Goal: Information Seeking & Learning: Learn about a topic

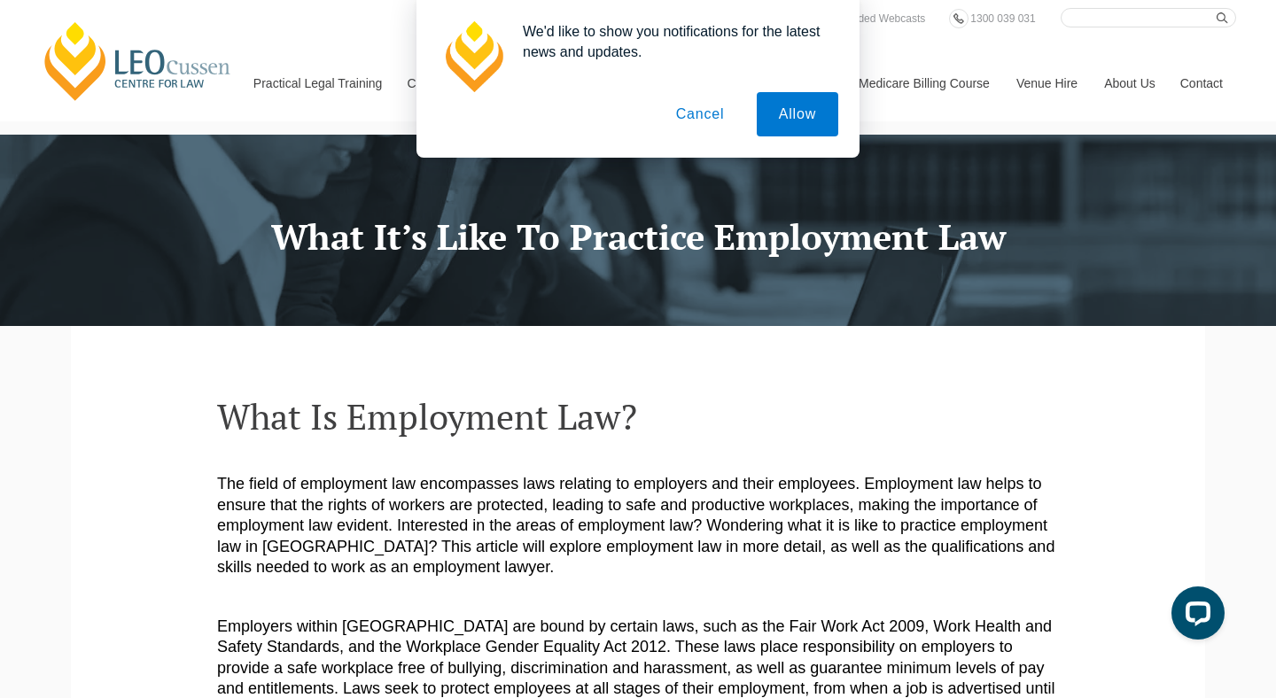
click at [688, 101] on button "Cancel" at bounding box center [700, 114] width 93 height 44
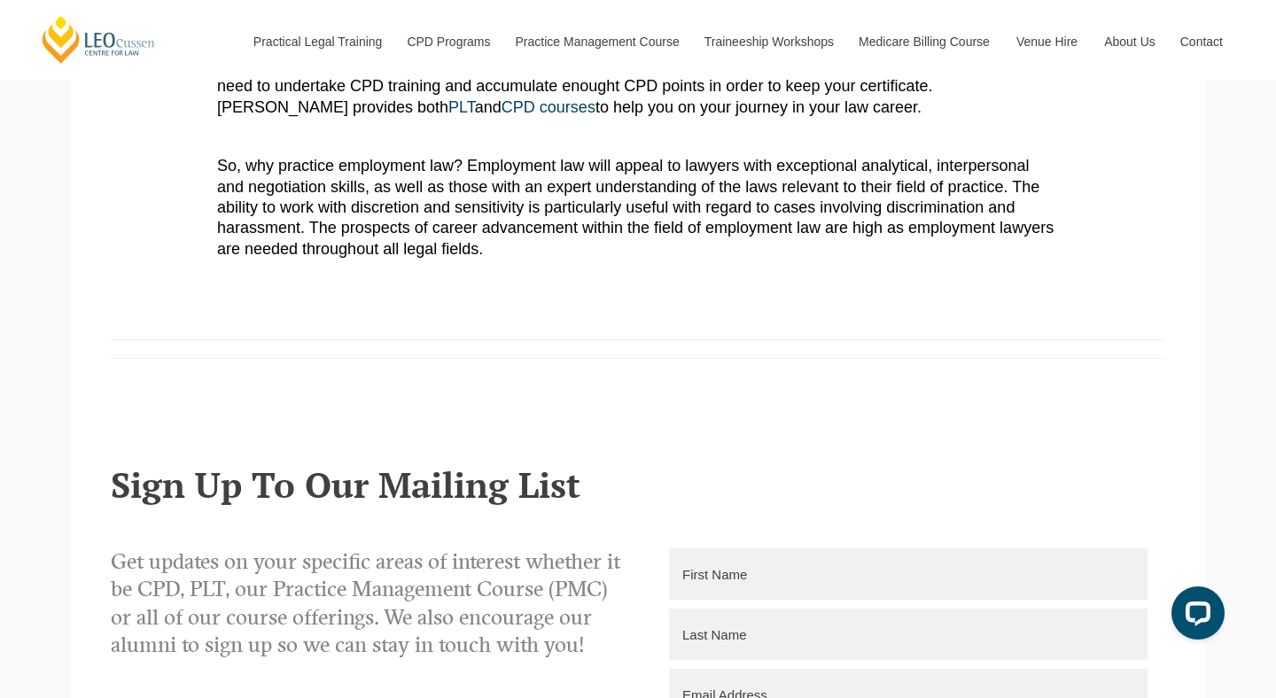
scroll to position [1103, 0]
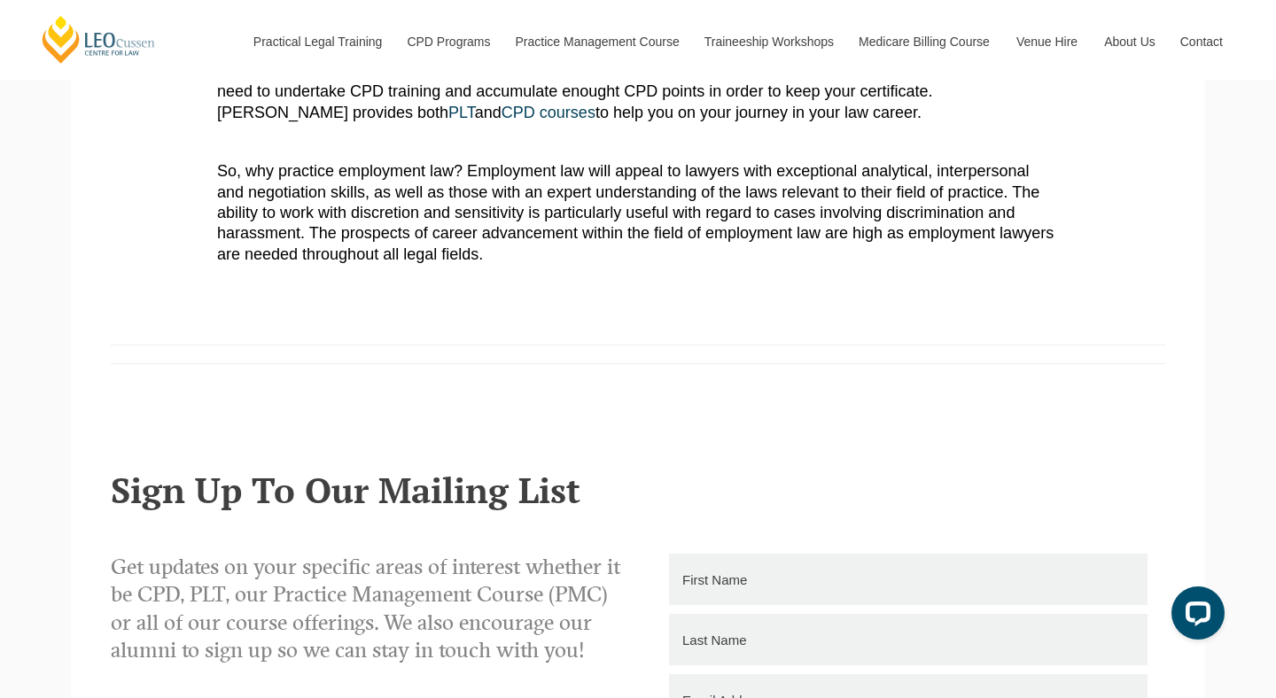
click at [687, 187] on span "So, why practice employment law? Employment law will appeal to lawyers with exc…" at bounding box center [635, 212] width 836 height 101
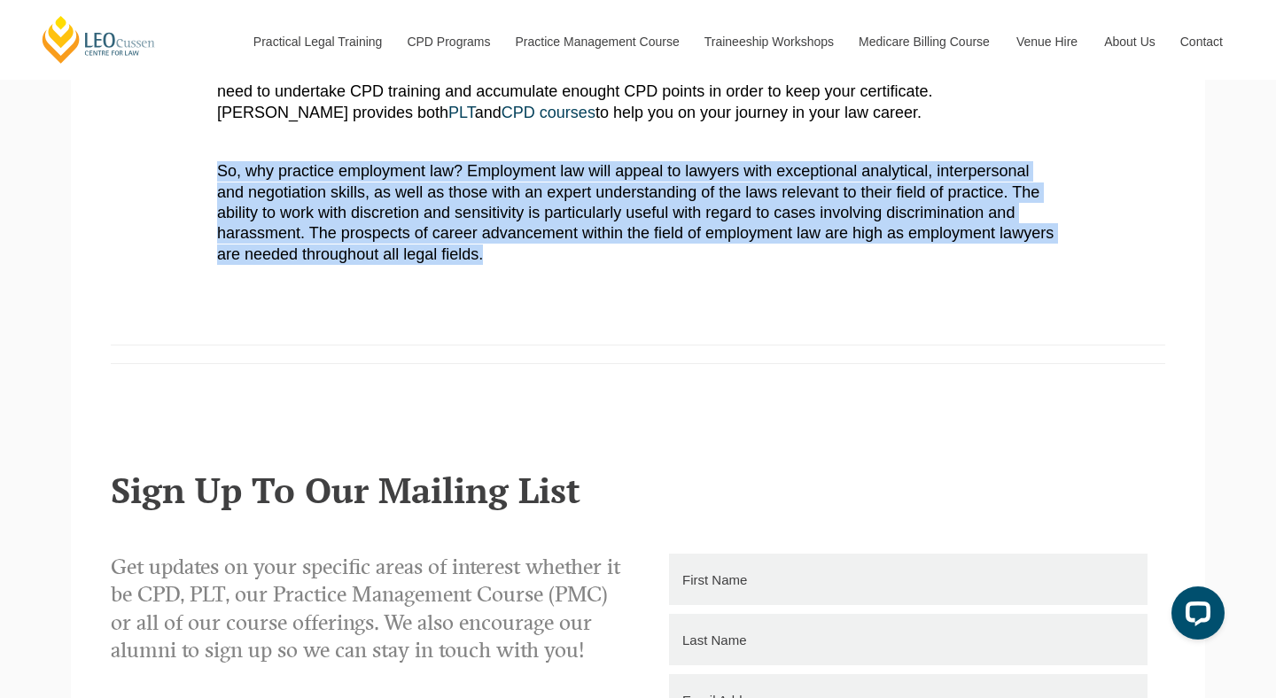
click at [624, 198] on span "So, why practice employment law? Employment law will appeal to lawyers with exc…" at bounding box center [635, 212] width 836 height 101
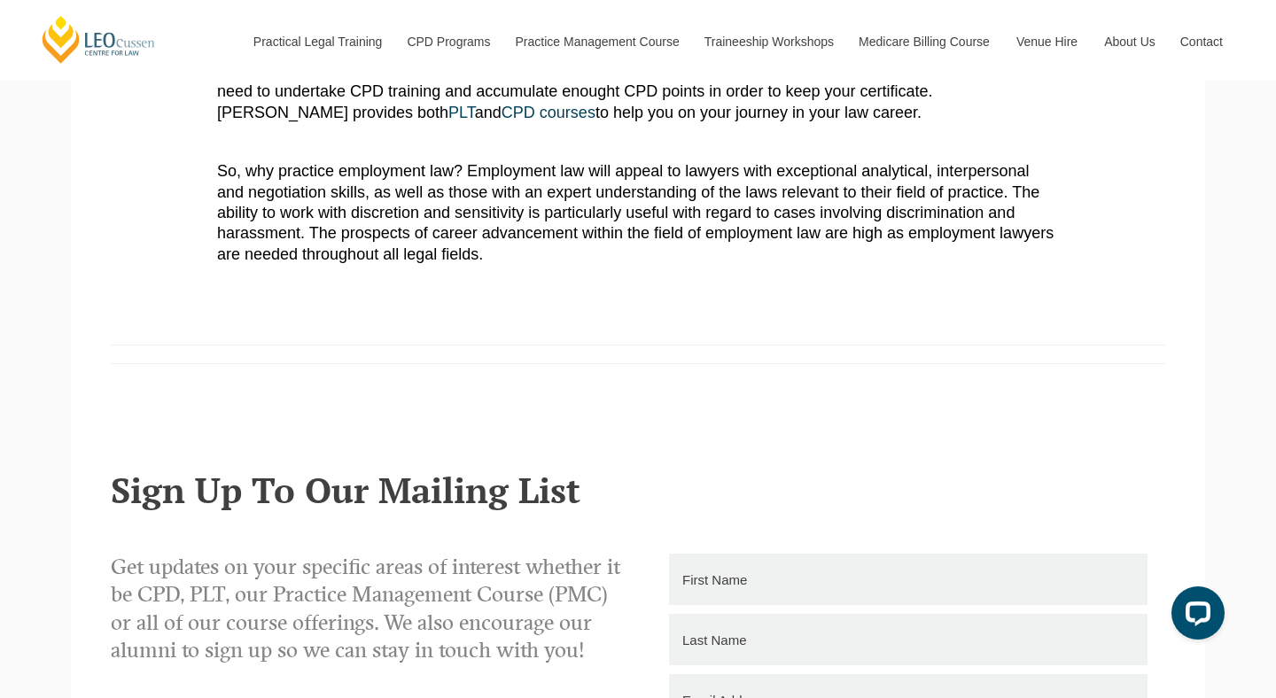
click at [624, 198] on span "So, why practice employment law? Employment law will appeal to lawyers with exc…" at bounding box center [635, 212] width 836 height 101
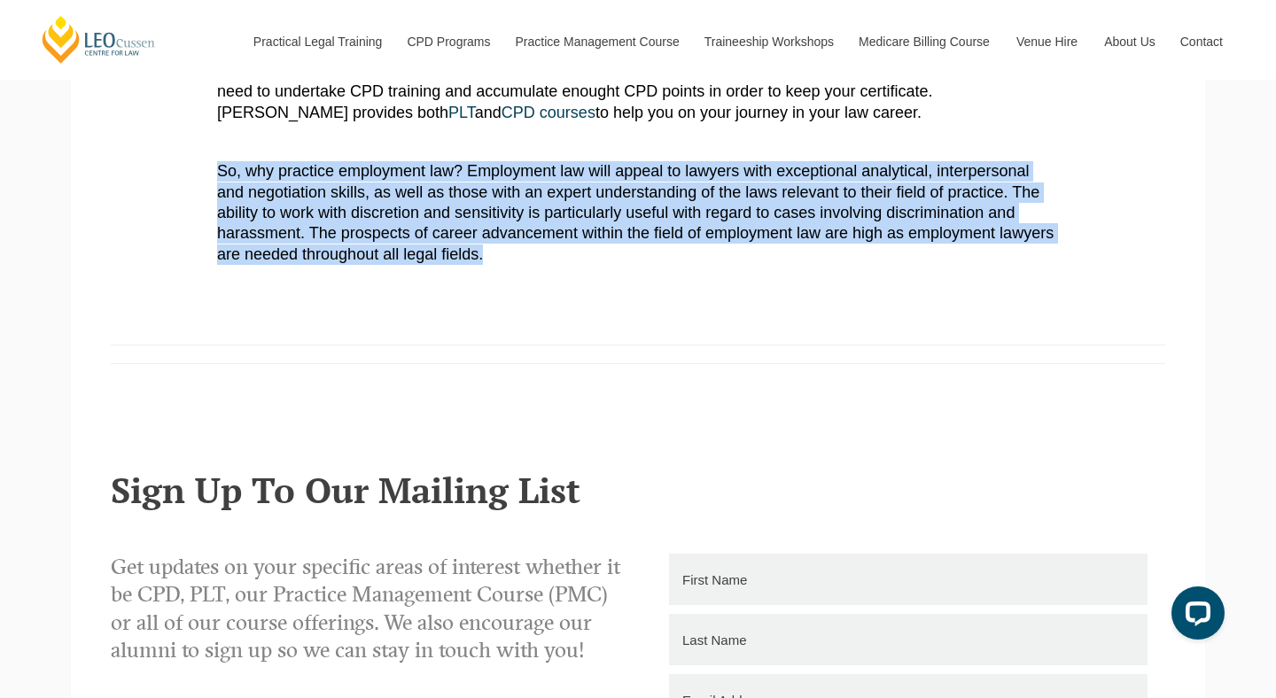
click at [579, 200] on span "So, why practice employment law? Employment law will appeal to lawyers with exc…" at bounding box center [635, 212] width 836 height 101
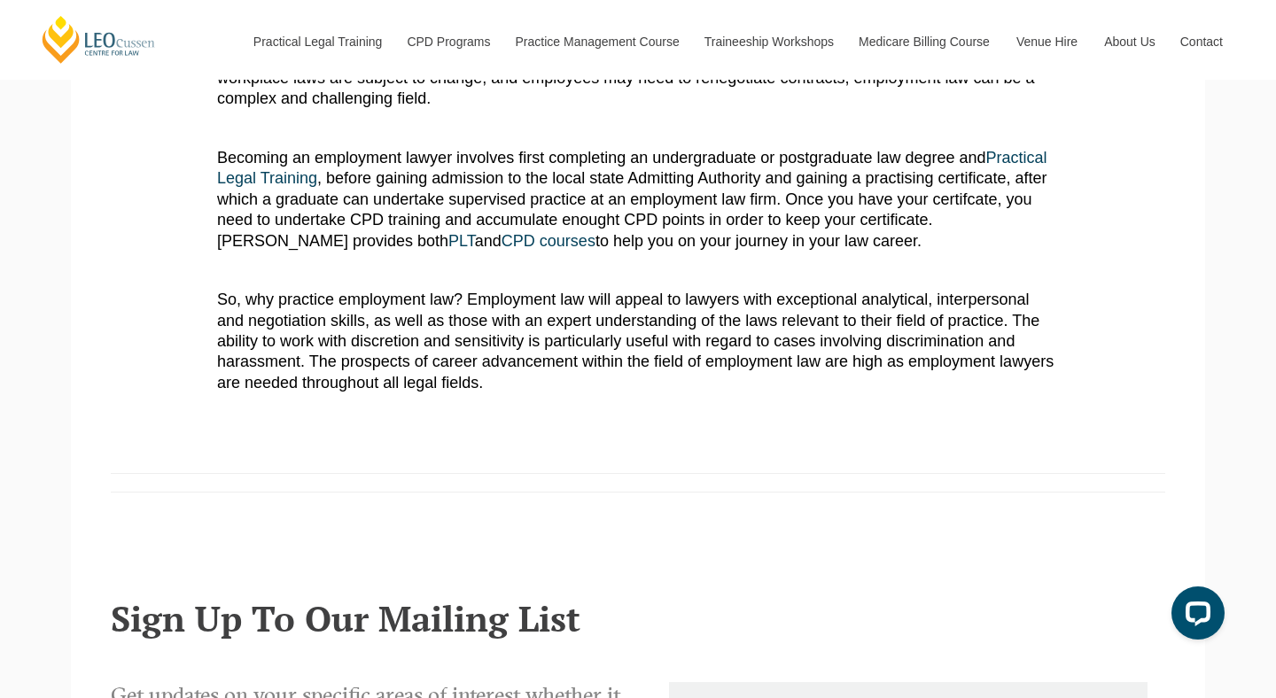
scroll to position [812, 0]
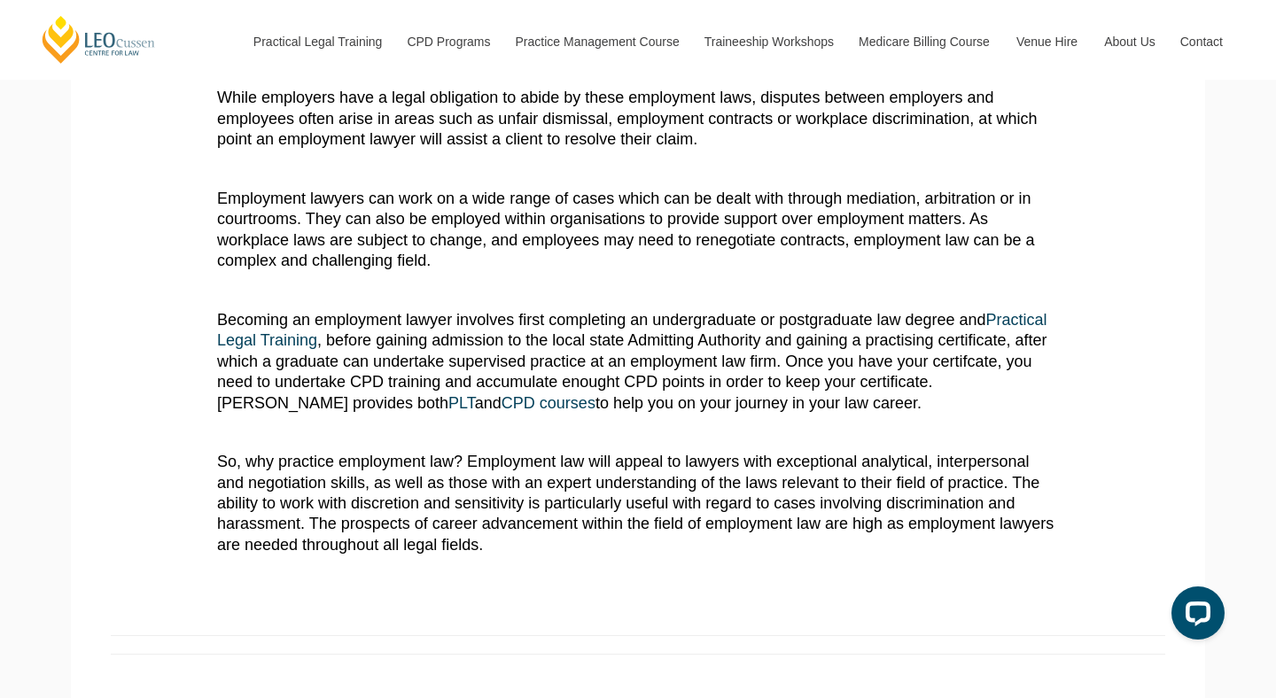
click at [599, 258] on article "What Is Employment Law? The field of employment law encompasses laws relating t…" at bounding box center [638, 70] width 842 height 971
click at [539, 423] on article "What Is Employment Law? The field of employment law encompasses laws relating t…" at bounding box center [638, 70] width 842 height 971
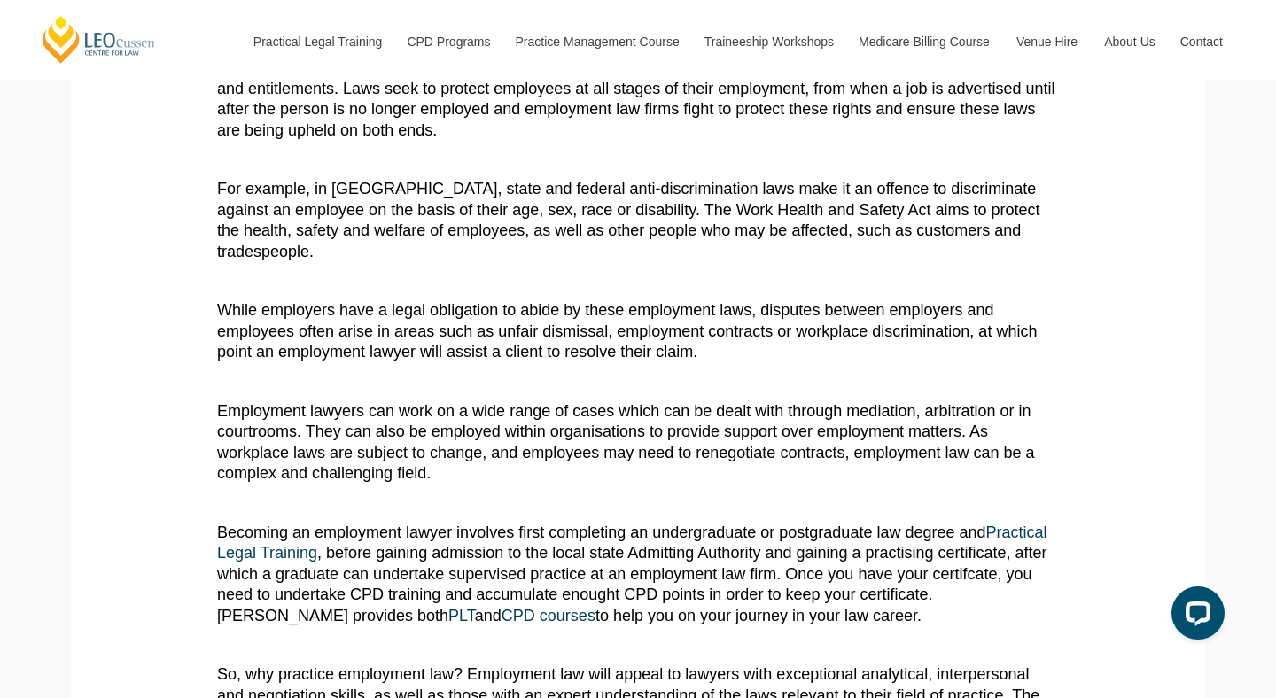
scroll to position [424, 0]
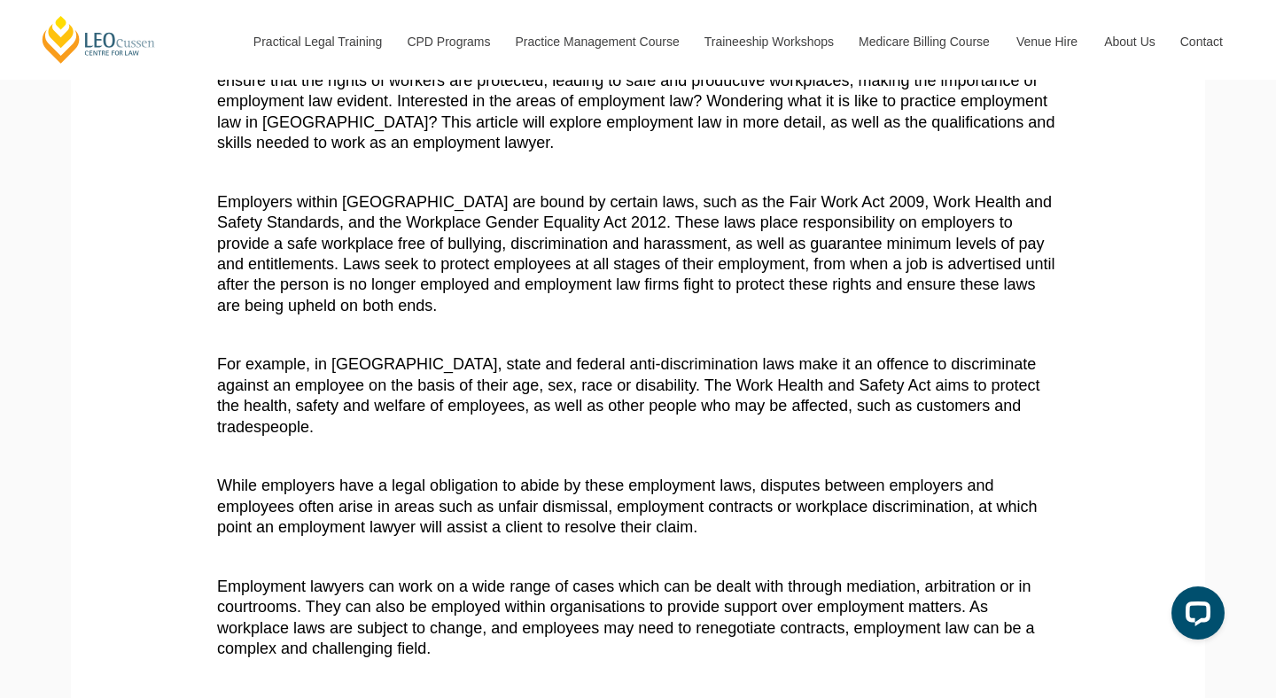
click at [539, 423] on article "What Is Employment Law? The field of employment law encompasses laws relating t…" at bounding box center [638, 458] width 842 height 971
click at [524, 392] on span "For example, in [GEOGRAPHIC_DATA], state and federal anti-discrimination laws m…" at bounding box center [628, 395] width 823 height 80
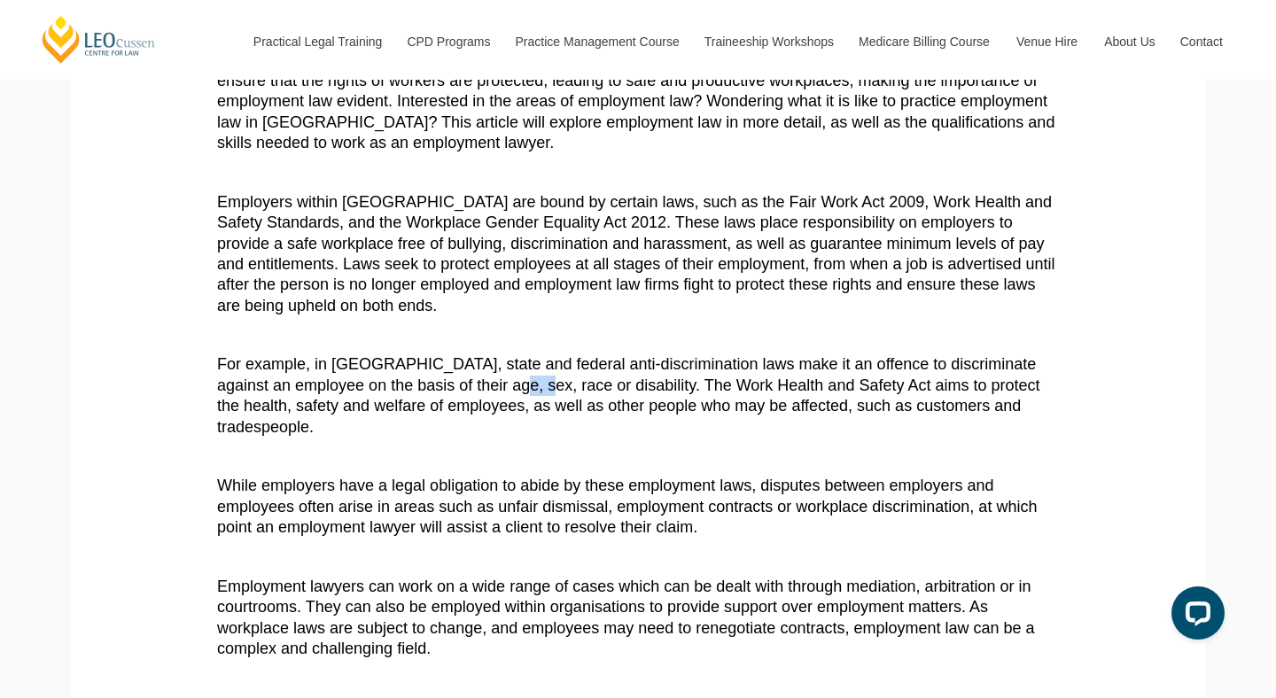
click at [524, 392] on span "For example, in [GEOGRAPHIC_DATA], state and federal anti-discrimination laws m…" at bounding box center [628, 395] width 823 height 80
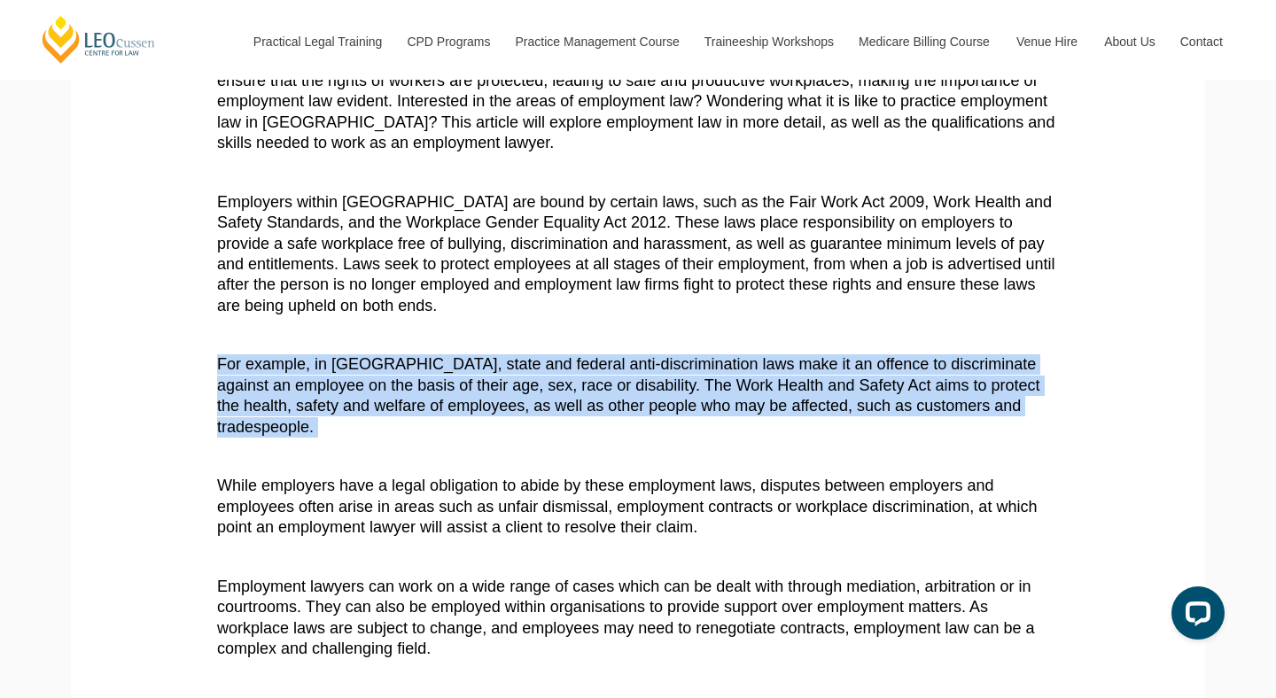
click at [583, 395] on p "For example, in [GEOGRAPHIC_DATA], state and federal anti-discrimination laws m…" at bounding box center [638, 395] width 842 height 83
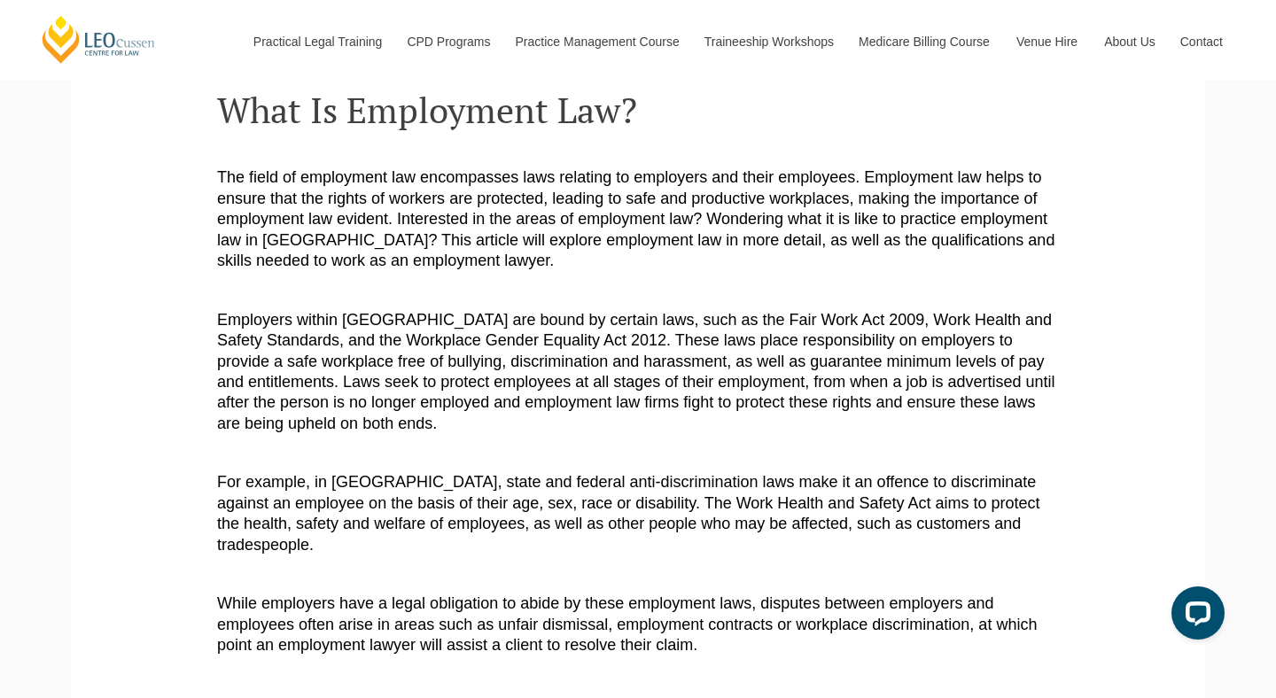
scroll to position [306, 0]
click at [583, 395] on span "Employers within [GEOGRAPHIC_DATA] are bound by certain laws, such as the Fair …" at bounding box center [635, 372] width 837 height 121
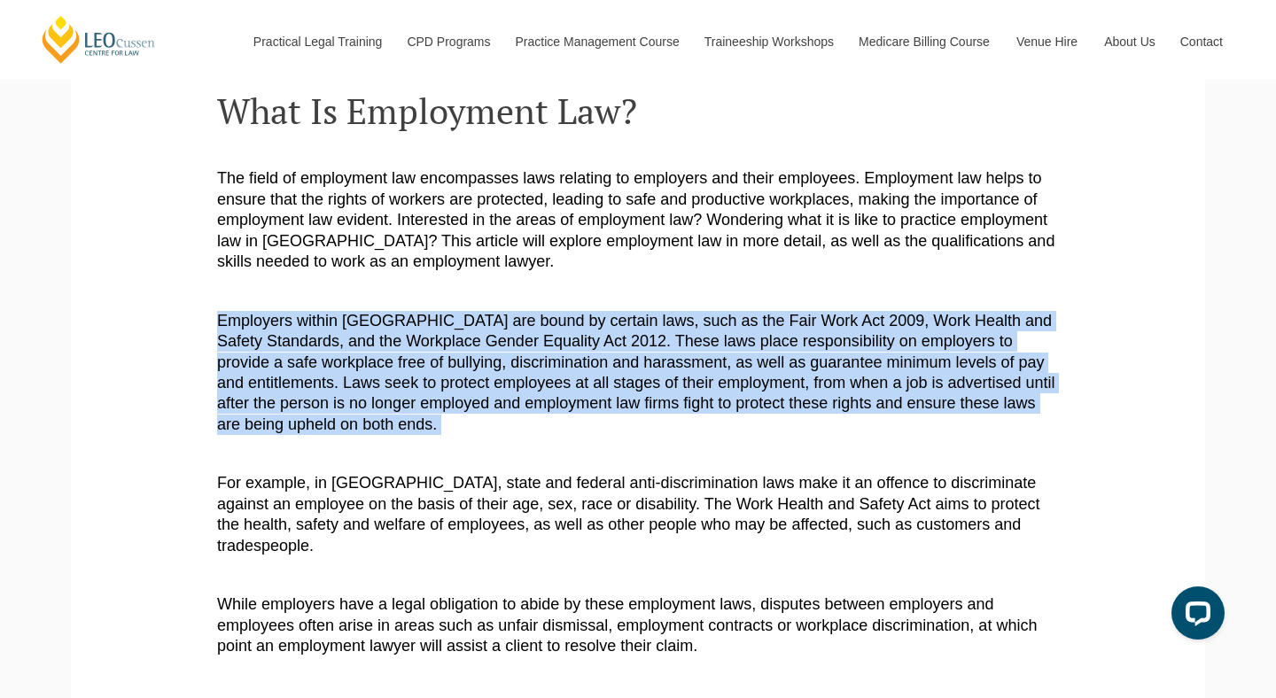
click at [658, 297] on p at bounding box center [638, 291] width 842 height 20
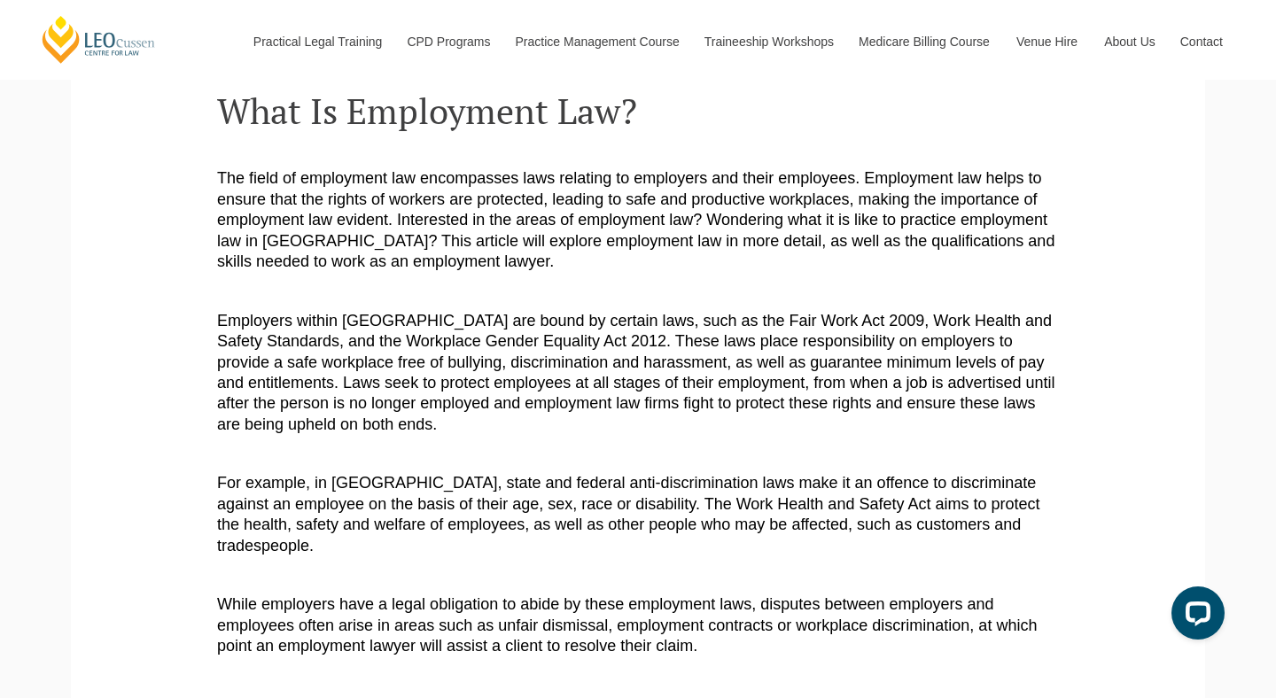
click at [606, 193] on span "The field of employment law encompasses laws relating to employers and their em…" at bounding box center [635, 219] width 837 height 101
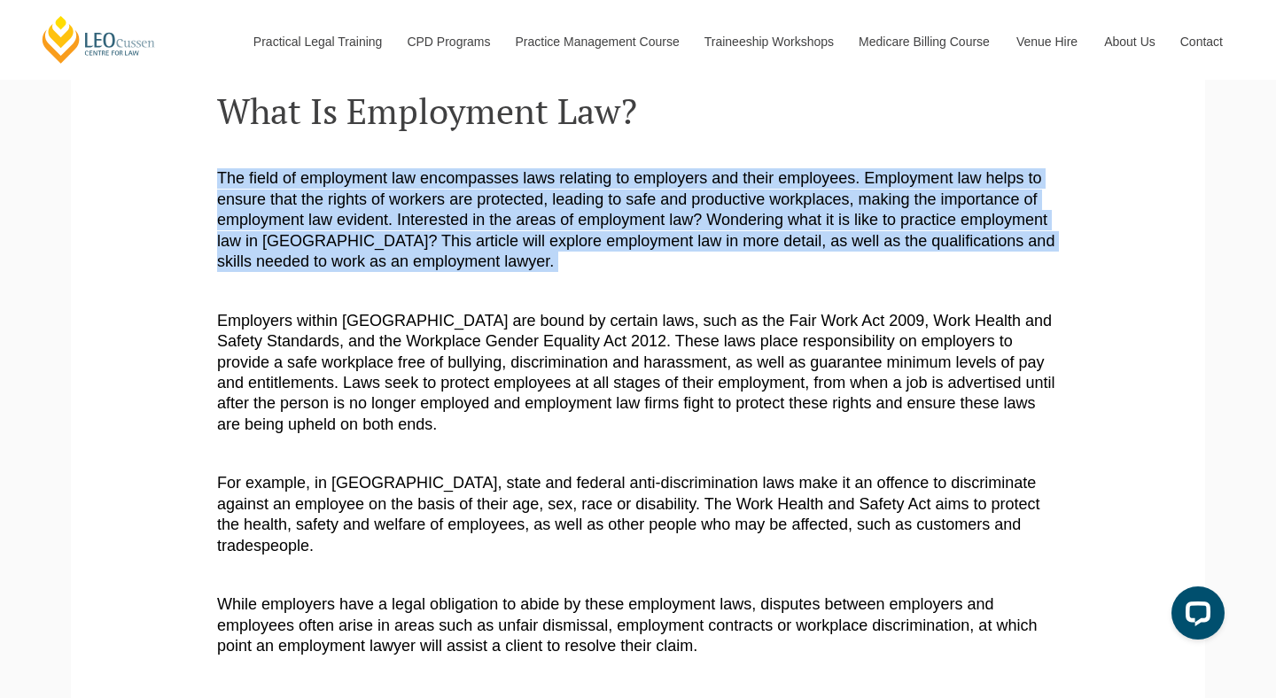
click at [606, 193] on span "The field of employment law encompasses laws relating to employers and their em…" at bounding box center [635, 219] width 837 height 101
click at [643, 209] on p "The field of employment law encompasses laws relating to employers and their em…" at bounding box center [638, 220] width 842 height 104
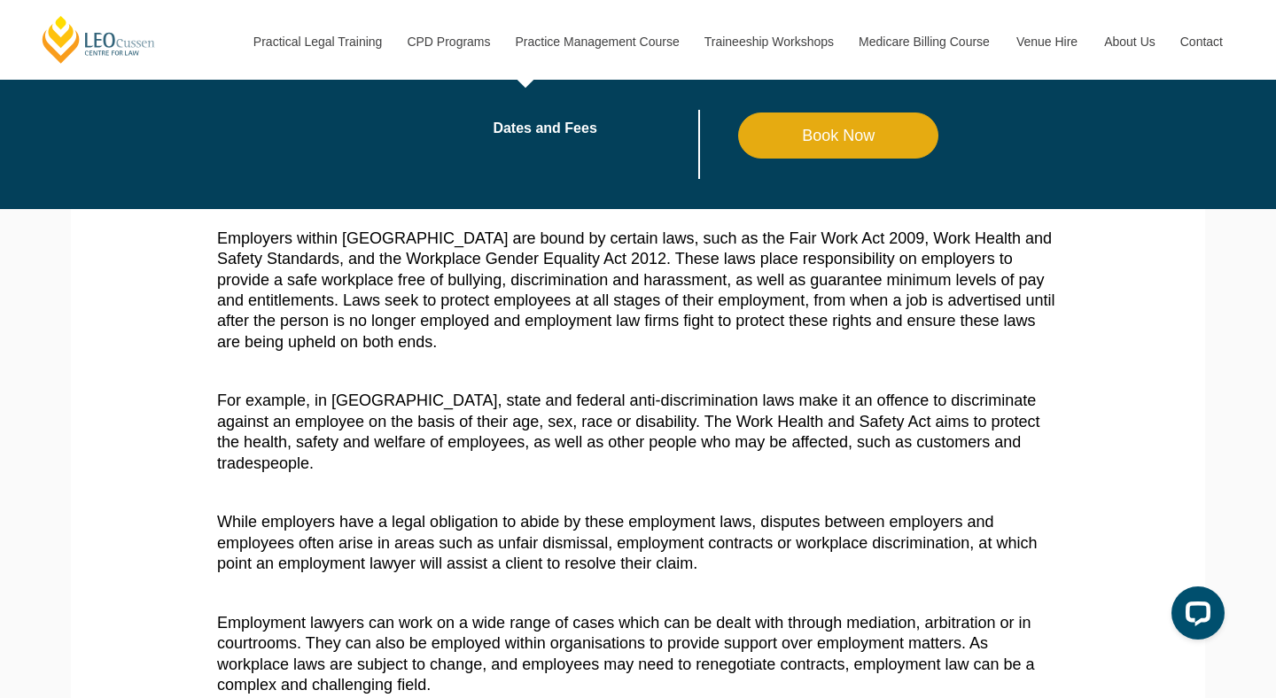
scroll to position [389, 0]
